Goal: Task Accomplishment & Management: Use online tool/utility

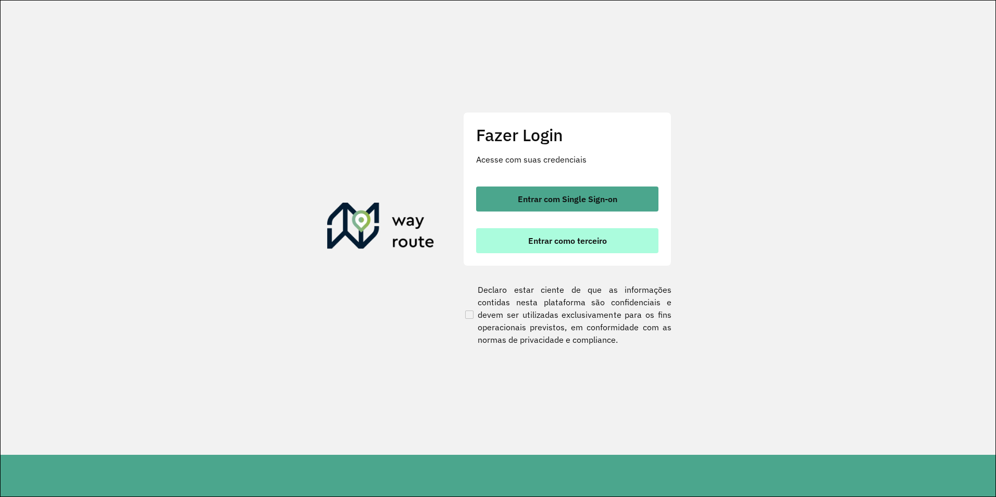
click at [614, 250] on button "Entrar como terceiro" at bounding box center [567, 240] width 182 height 25
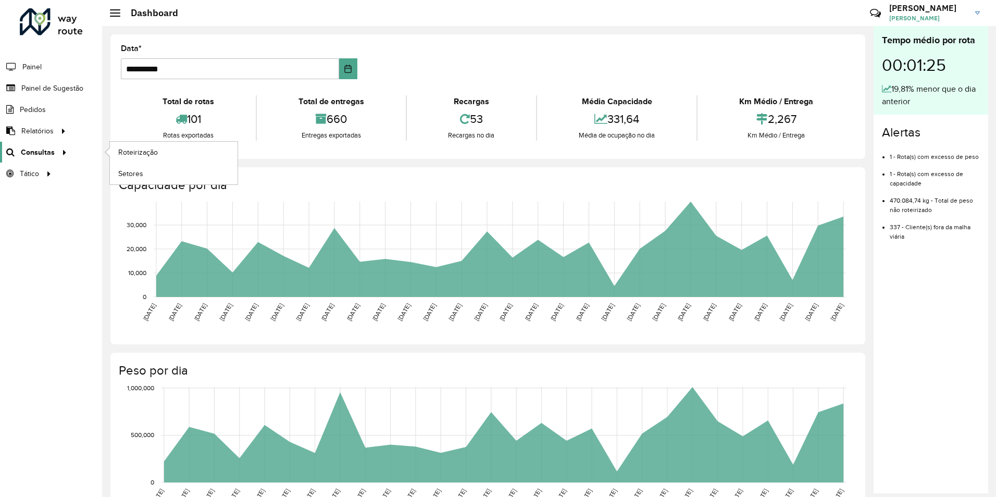
click at [65, 156] on icon at bounding box center [62, 152] width 9 height 16
click at [125, 152] on span "Roteirização" at bounding box center [139, 152] width 42 height 11
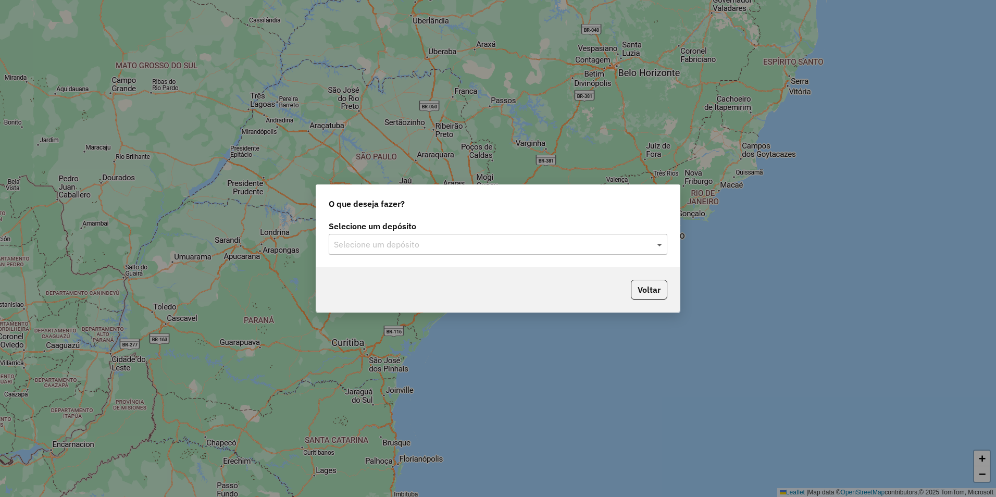
click at [655, 244] on span at bounding box center [660, 244] width 13 height 13
click at [433, 277] on div "SAZ AR Tucuman" at bounding box center [498, 275] width 338 height 18
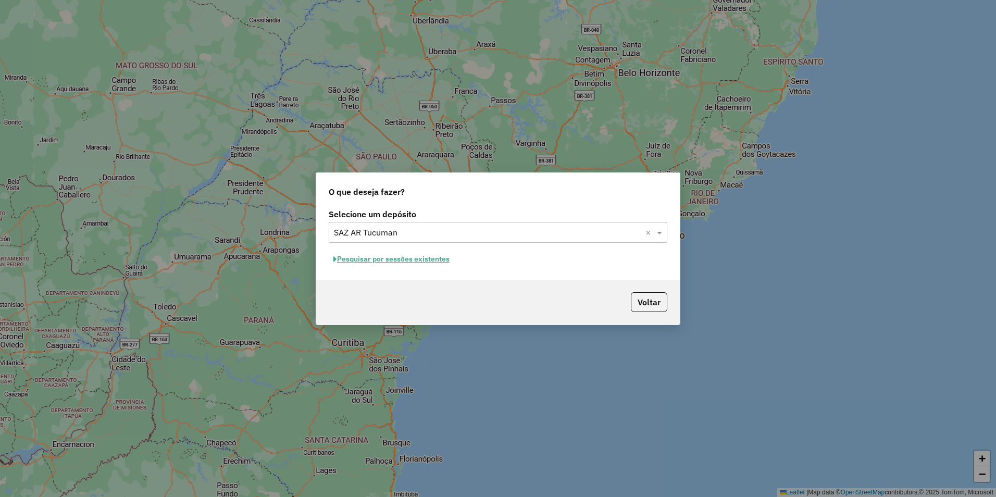
click at [419, 258] on button "Pesquisar por sessões existentes" at bounding box center [392, 259] width 126 height 16
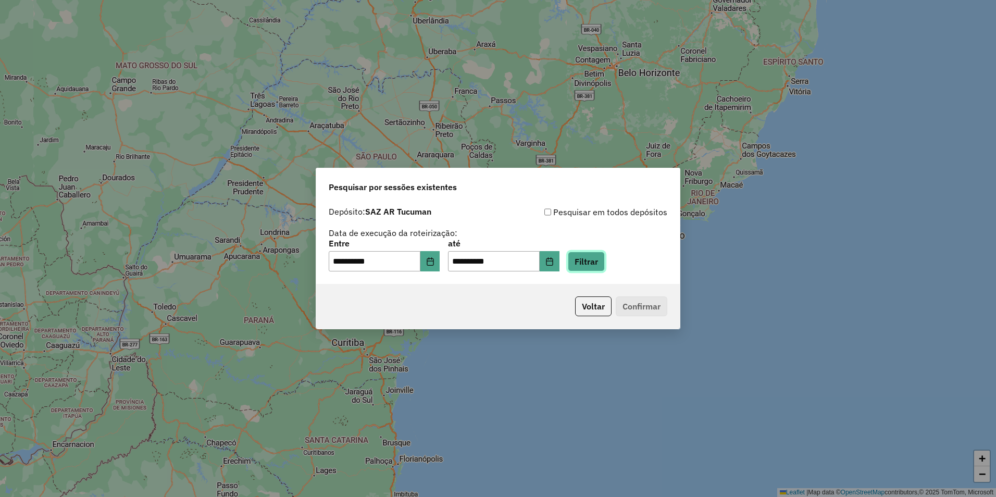
click at [593, 262] on button "Filtrar" at bounding box center [586, 262] width 37 height 20
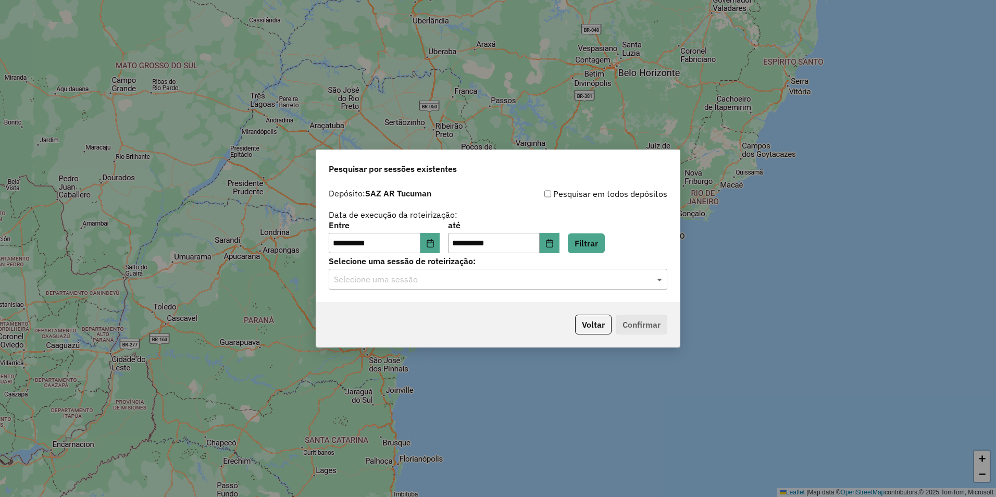
click at [658, 280] on span at bounding box center [660, 279] width 13 height 13
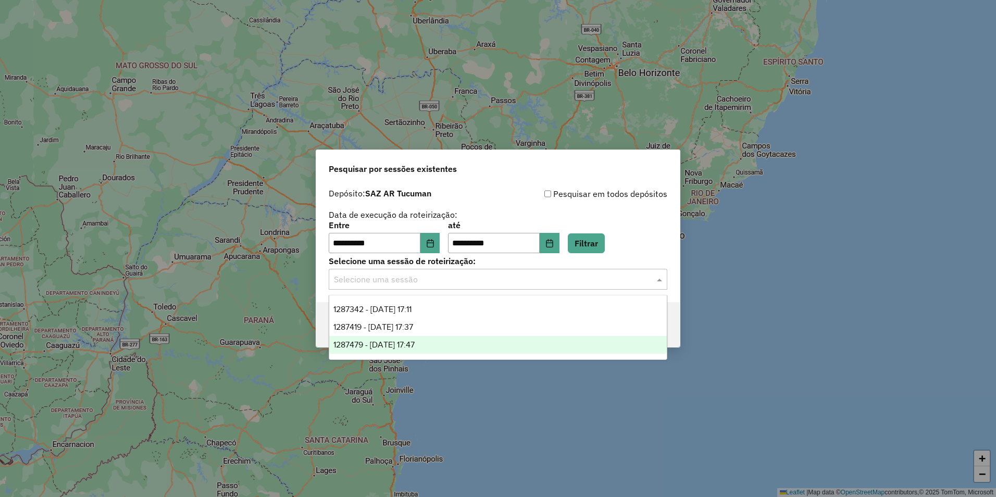
click at [457, 345] on div "1287479 - 03/10/2025 17:47" at bounding box center [498, 345] width 338 height 18
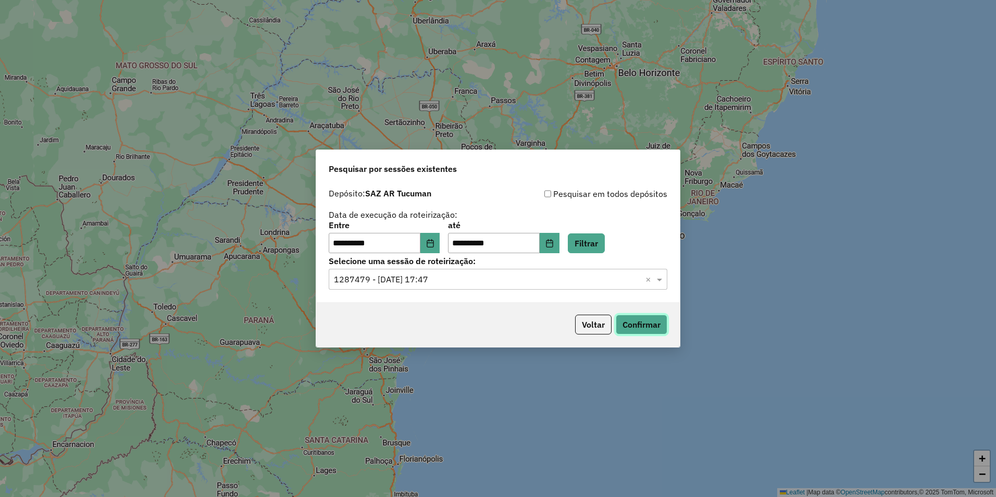
click at [646, 321] on button "Confirmar" at bounding box center [642, 325] width 52 height 20
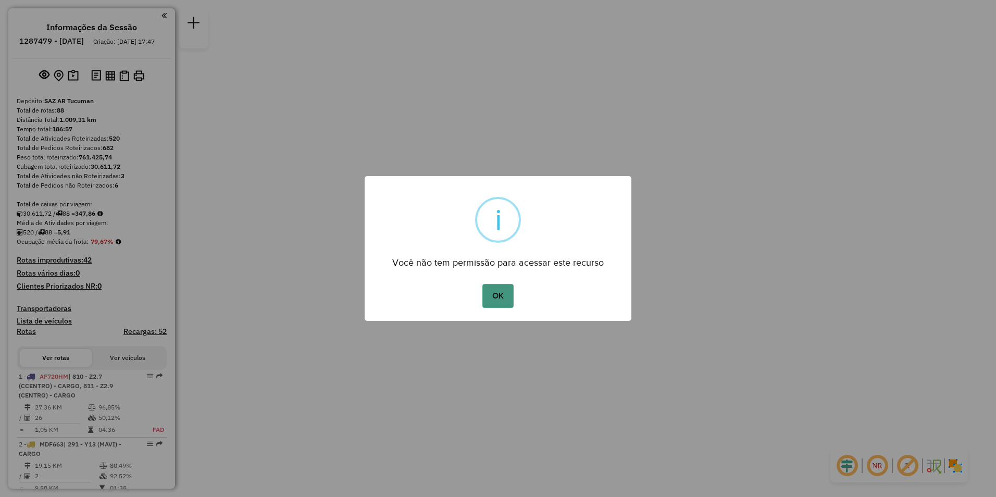
click at [501, 296] on button "OK" at bounding box center [498, 296] width 31 height 24
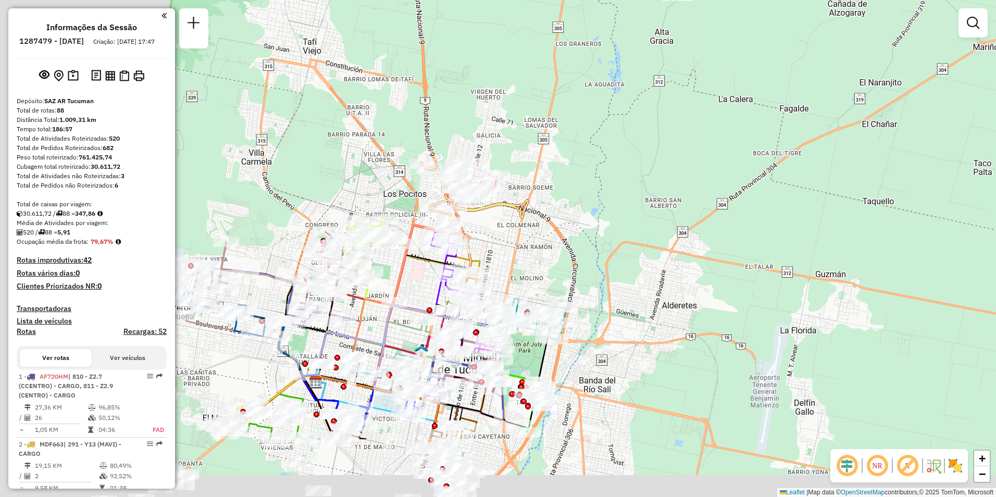
drag, startPoint x: 335, startPoint y: 350, endPoint x: 570, endPoint y: 242, distance: 258.6
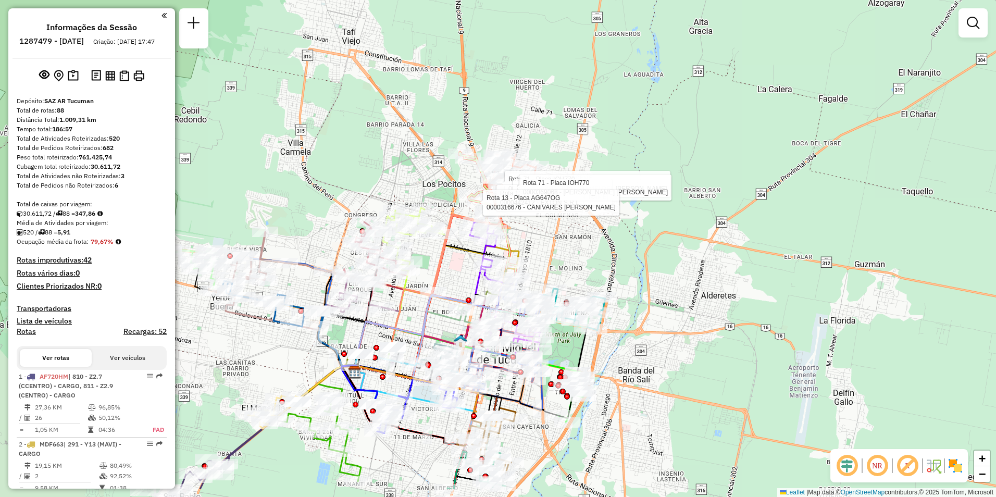
drag, startPoint x: 586, startPoint y: 187, endPoint x: 715, endPoint y: 152, distance: 133.5
